Goal: Task Accomplishment & Management: Use online tool/utility

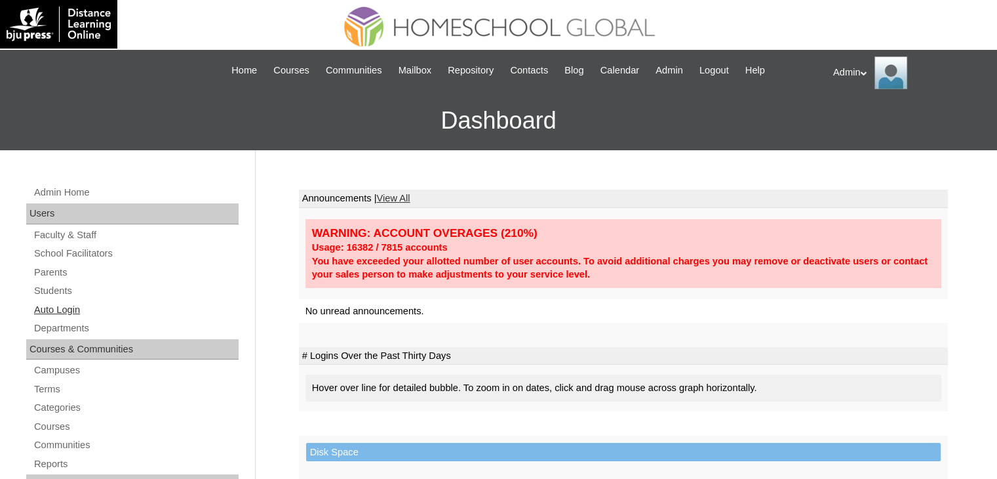
click at [63, 311] on link "Auto Login" at bounding box center [136, 310] width 206 height 16
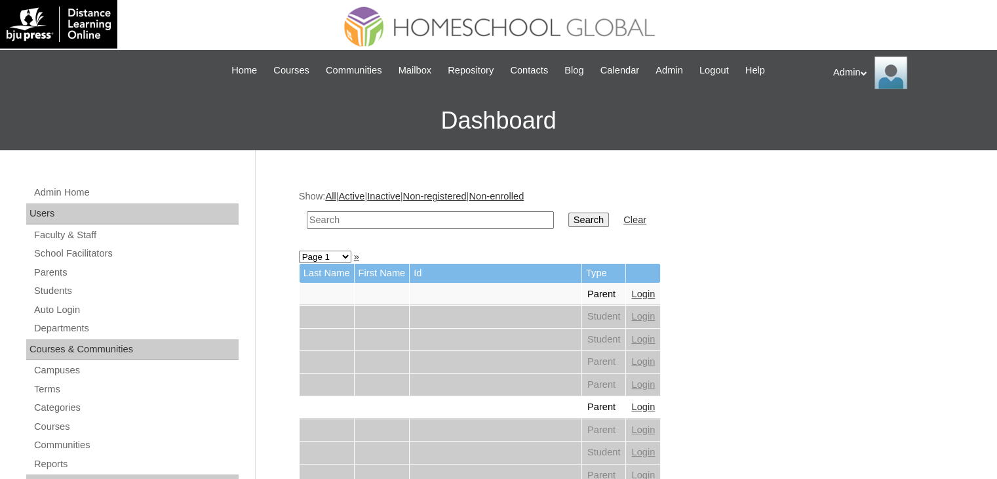
click at [391, 225] on input "text" at bounding box center [430, 220] width 247 height 18
type input "paulo"
click at [569, 223] on input "Search" at bounding box center [589, 219] width 41 height 14
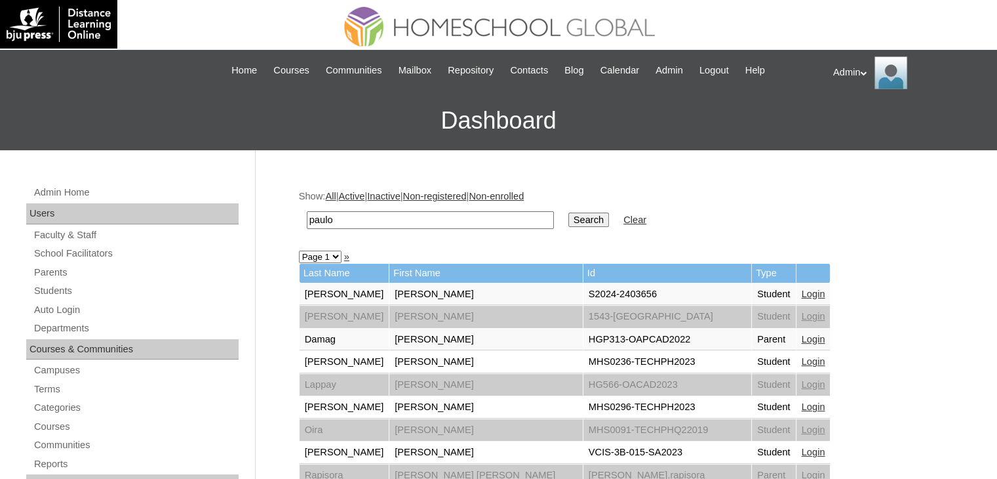
click at [361, 218] on input "paulo" at bounding box center [430, 220] width 247 height 18
type input "p"
type input "Solero"
click at [569, 223] on input "Search" at bounding box center [589, 219] width 41 height 14
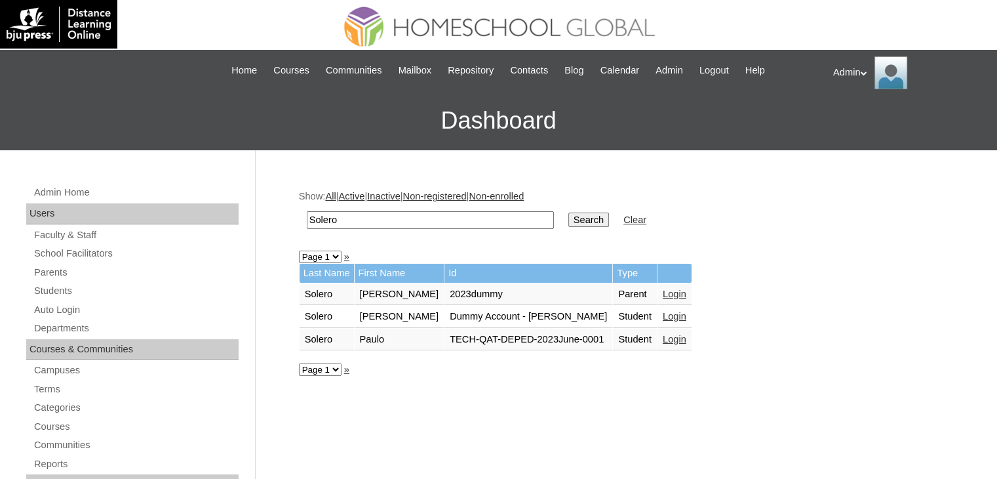
click at [663, 315] on link "Login" at bounding box center [675, 316] width 24 height 10
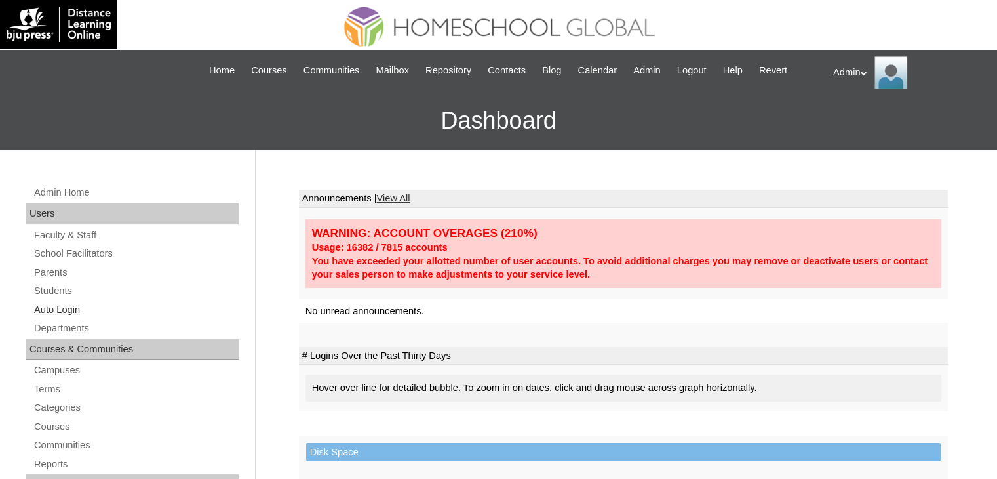
click at [62, 306] on link "Auto Login" at bounding box center [136, 310] width 206 height 16
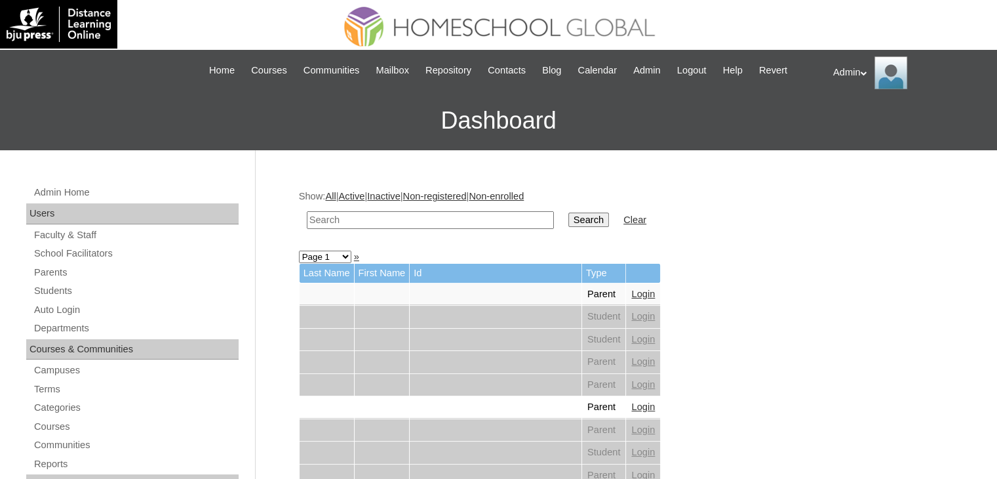
click at [441, 218] on input "text" at bounding box center [430, 220] width 247 height 18
type input "Solero"
click at [569, 212] on input "Search" at bounding box center [589, 219] width 41 height 14
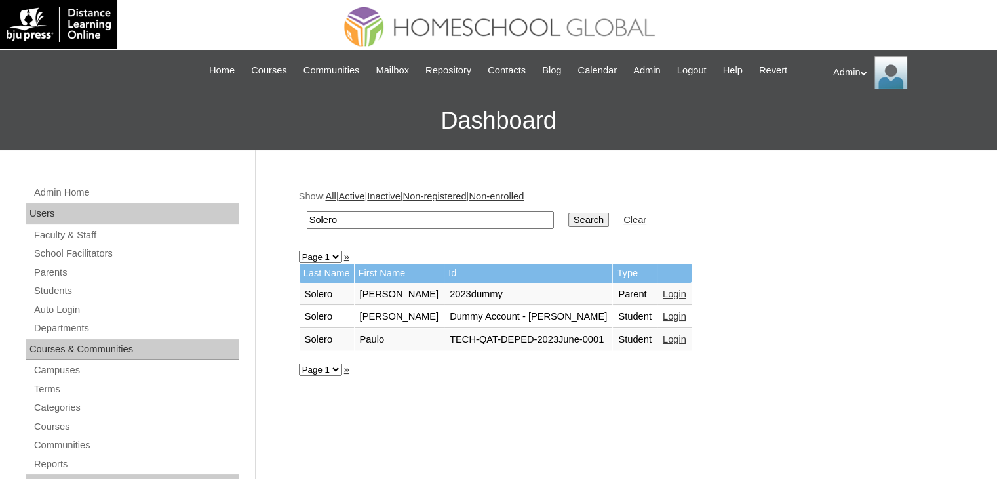
click at [663, 294] on link "Login" at bounding box center [675, 294] width 24 height 10
